Goal: Find specific page/section: Find specific page/section

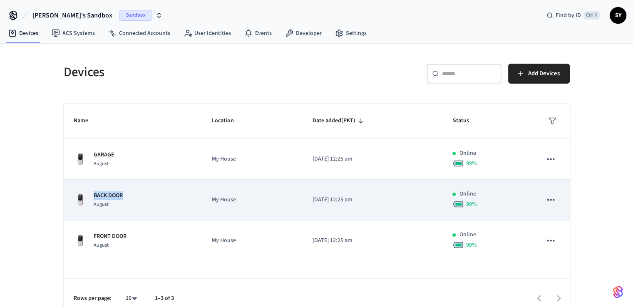
drag, startPoint x: 92, startPoint y: 194, endPoint x: 128, endPoint y: 195, distance: 35.4
click at [128, 195] on div "BACK DOOR August" at bounding box center [133, 199] width 119 height 17
copy p "BACK DOOR"
click at [551, 197] on icon "sticky table" at bounding box center [550, 199] width 11 height 11
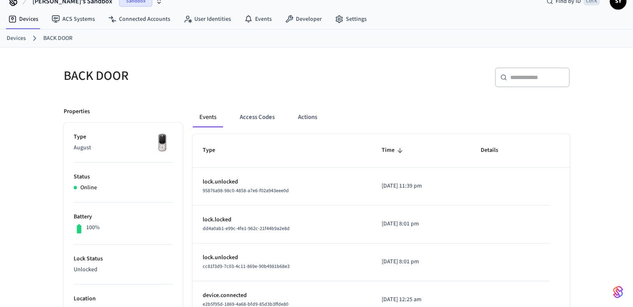
scroll to position [12, 0]
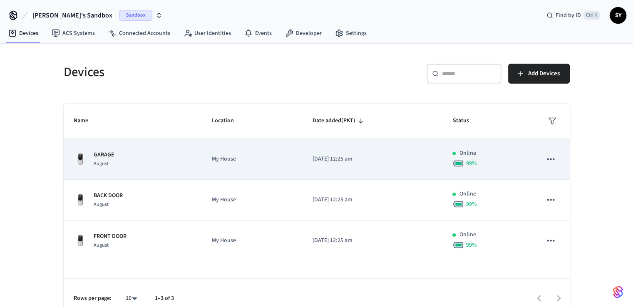
click at [555, 159] on icon "sticky table" at bounding box center [550, 159] width 11 height 11
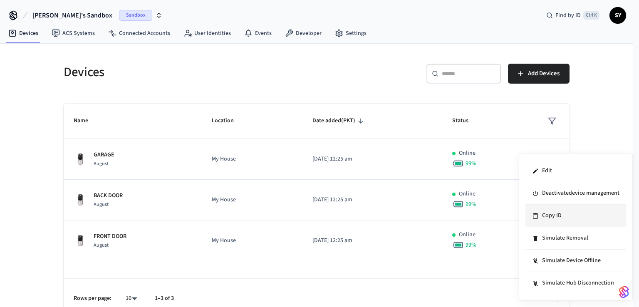
click at [556, 216] on li "Copy ID" at bounding box center [576, 216] width 101 height 22
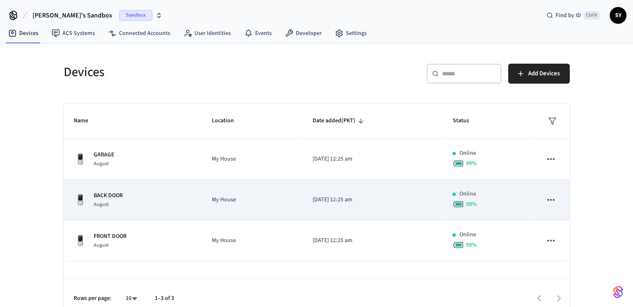
click at [120, 196] on p "BACK DOOR" at bounding box center [108, 195] width 29 height 9
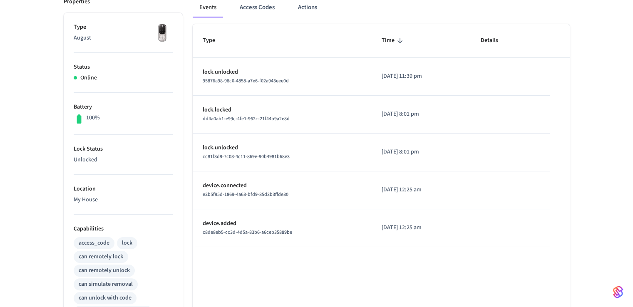
scroll to position [123, 0]
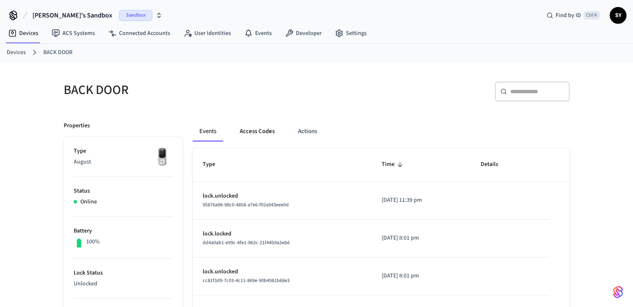
click at [262, 127] on button "Access Codes" at bounding box center [257, 132] width 48 height 20
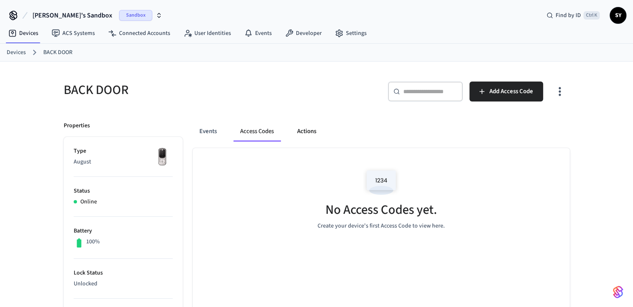
click at [304, 136] on button "Actions" at bounding box center [307, 132] width 32 height 20
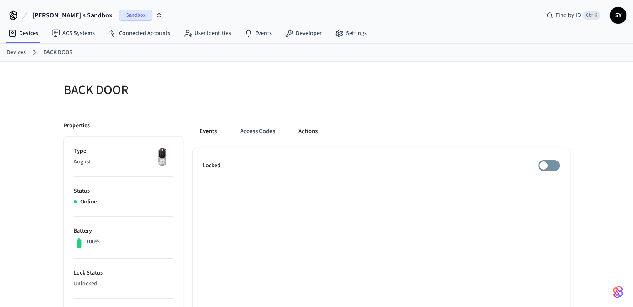
click at [215, 134] on button "Events" at bounding box center [208, 132] width 31 height 20
